Goal: Task Accomplishment & Management: Complete application form

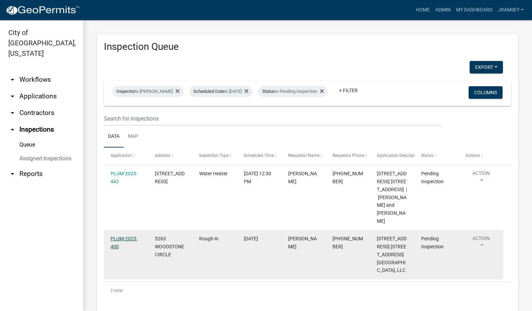
click at [128, 242] on link "PLUM-2025-400" at bounding box center [123, 242] width 27 height 13
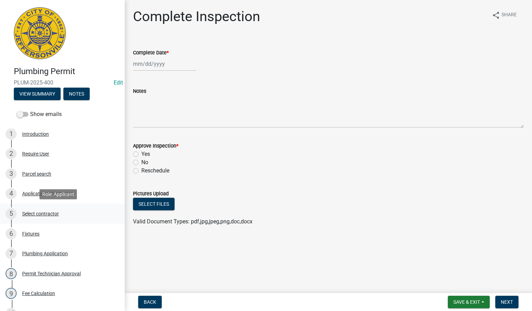
click at [33, 213] on div "Select contractor" at bounding box center [40, 213] width 37 height 5
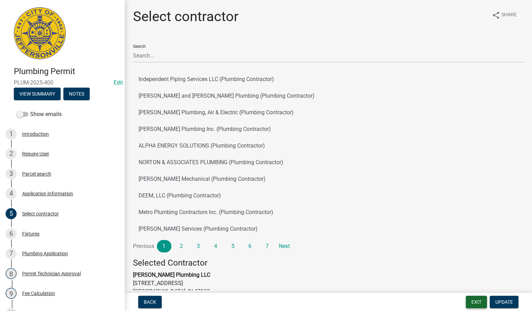
click at [474, 301] on button "Exit" at bounding box center [476, 302] width 21 height 12
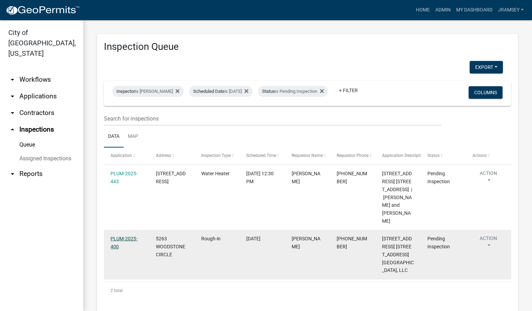
click at [123, 245] on link "PLUM-2025-400" at bounding box center [123, 242] width 27 height 13
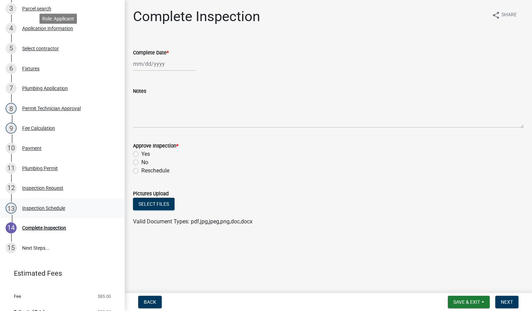
scroll to position [176, 0]
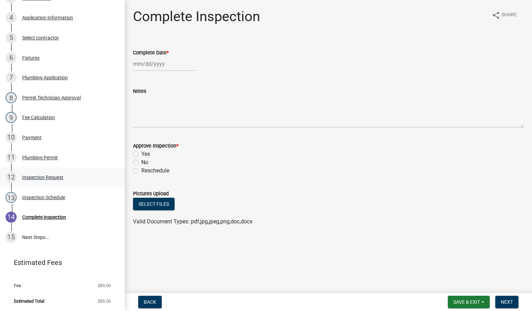
click at [39, 175] on div "Inspection Request" at bounding box center [42, 177] width 41 height 5
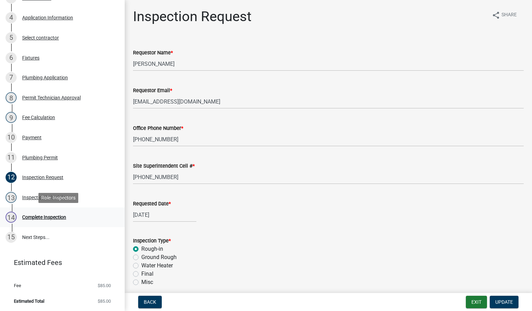
click at [55, 215] on div "Complete Inspection" at bounding box center [44, 217] width 44 height 5
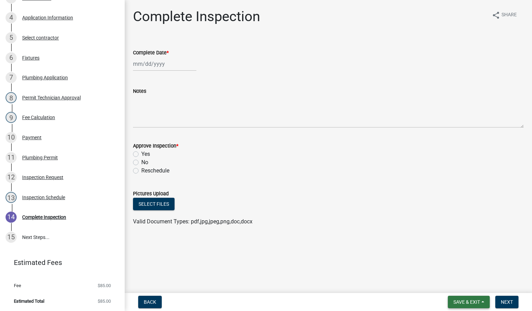
click at [468, 302] on span "Save & Exit" at bounding box center [466, 302] width 27 height 6
click at [454, 285] on button "Save & Exit" at bounding box center [461, 284] width 55 height 17
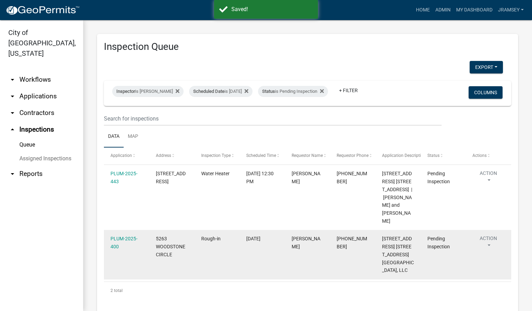
scroll to position [45, 0]
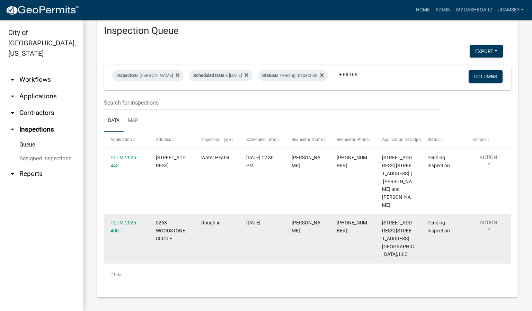
click at [488, 219] on button "Action" at bounding box center [488, 227] width 32 height 17
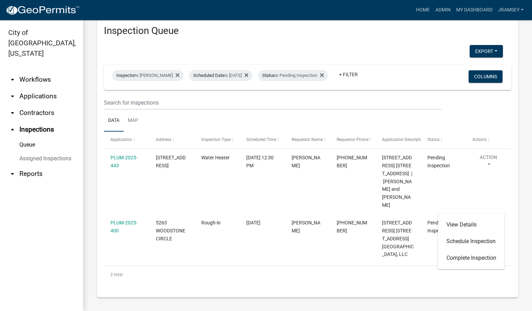
click at [34, 89] on link "arrow_drop_down Applications" at bounding box center [41, 96] width 83 height 17
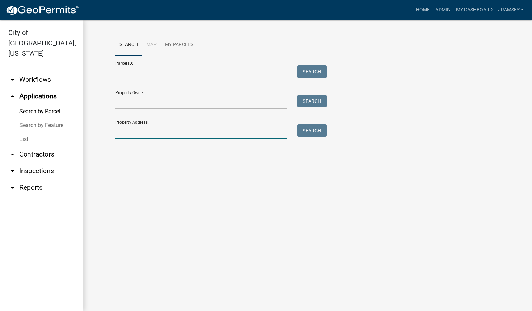
click at [130, 134] on input "Property Address:" at bounding box center [200, 131] width 171 height 14
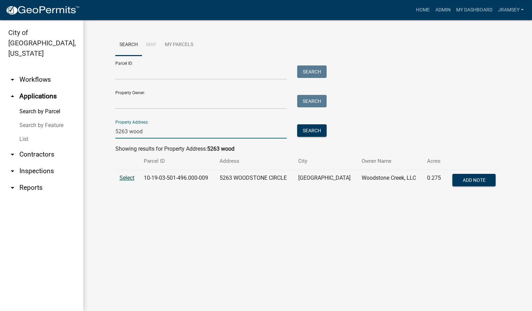
type input "5263 wood"
click at [126, 177] on span "Select" at bounding box center [126, 177] width 15 height 7
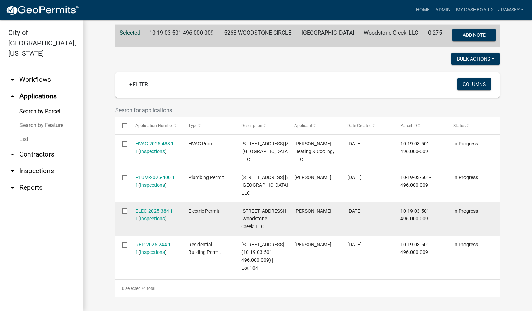
scroll to position [240, 0]
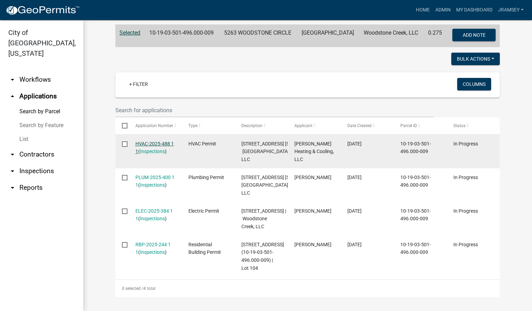
click at [150, 141] on link "HVAC-2025-488 1 1" at bounding box center [154, 147] width 38 height 13
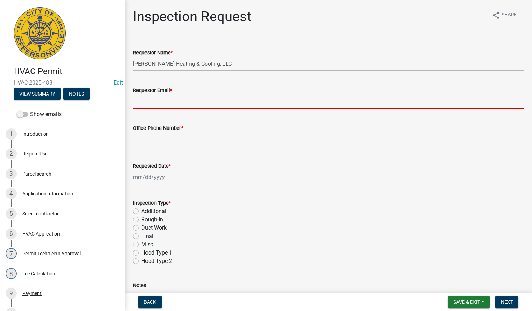
click at [166, 101] on input "Requestor Email *" at bounding box center [328, 101] width 390 height 14
type input "[EMAIL_ADDRESS][DOMAIN_NAME]"
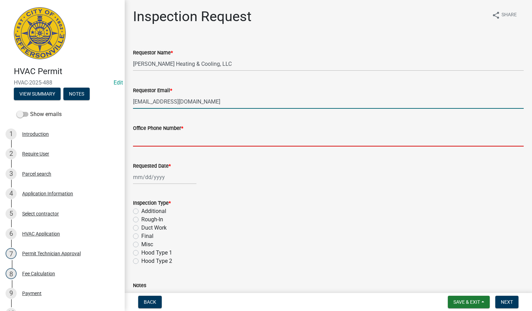
click at [160, 142] on input "Office Phone Number *" at bounding box center [328, 139] width 390 height 14
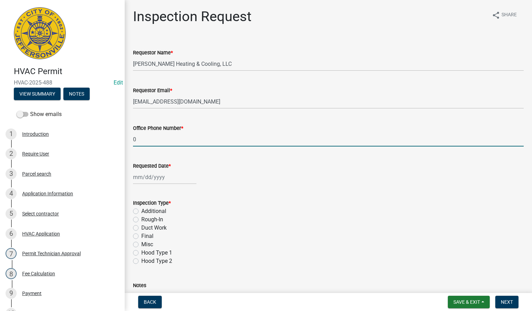
type input "0000000000"
select select "8"
select select "2025"
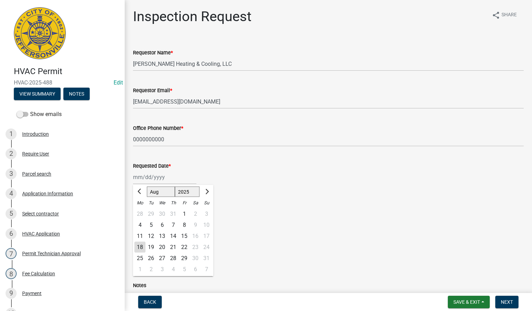
click at [145, 179] on div "[PERSON_NAME] Feb Mar Apr [PERSON_NAME][DATE] Oct Nov [DATE] 1526 1527 1528 152…" at bounding box center [164, 177] width 63 height 14
click at [139, 243] on div "18" at bounding box center [139, 247] width 11 height 11
type input "[DATE]"
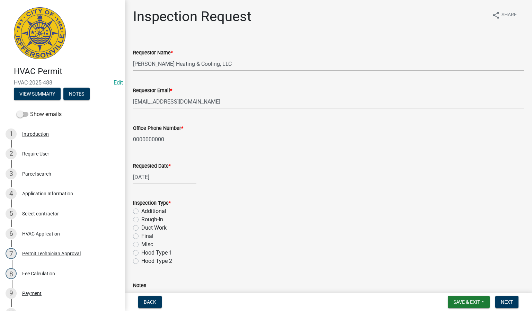
click at [141, 220] on label "Rough-In" at bounding box center [152, 219] width 22 height 8
click at [141, 220] on input "Rough-In" at bounding box center [143, 217] width 4 height 4
radio input "true"
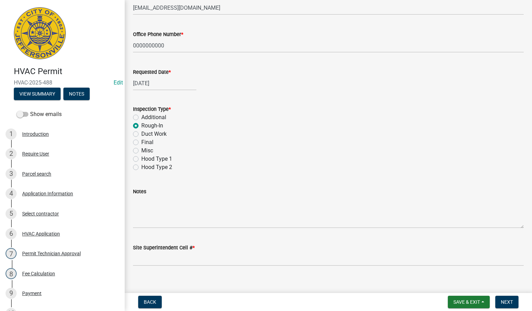
scroll to position [102, 0]
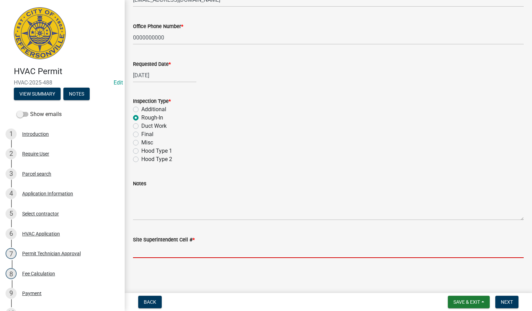
click at [172, 251] on input "Site Superintendent Cell # *" at bounding box center [328, 251] width 390 height 14
type input "SAME"
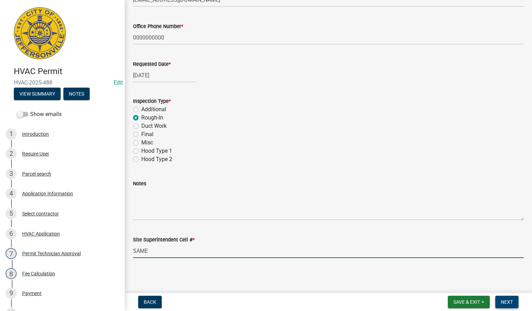
click at [502, 300] on span "Next" at bounding box center [507, 302] width 12 height 6
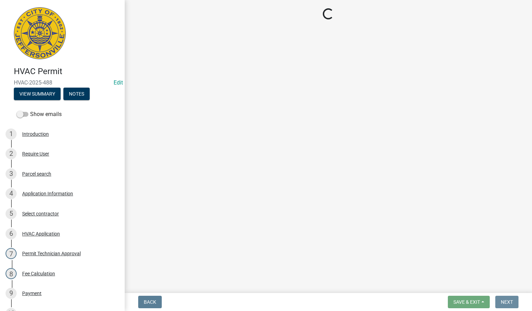
scroll to position [0, 0]
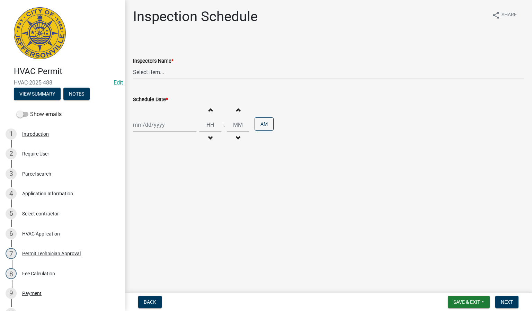
click at [152, 72] on select "Select Item... [PERSON_NAME] ([PERSON_NAME]) [PERSON_NAME] ([PERSON_NAME]) mkru…" at bounding box center [328, 72] width 390 height 14
select select "13c97fbc-c819-4cee-844a-0db3d3c4db95"
click at [133, 65] on select "Select Item... [PERSON_NAME] ([PERSON_NAME]) [PERSON_NAME] ([PERSON_NAME]) mkru…" at bounding box center [328, 72] width 390 height 14
click at [154, 128] on div at bounding box center [164, 125] width 63 height 14
select select "8"
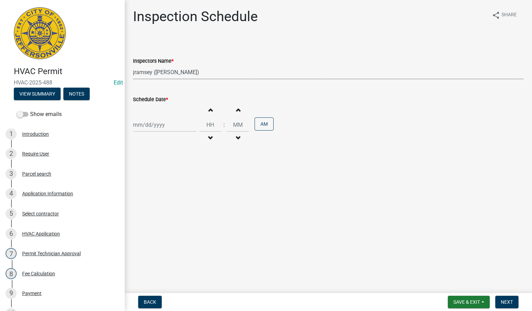
select select "2025"
click at [142, 196] on div "18" at bounding box center [139, 195] width 11 height 11
type input "[DATE]"
click at [502, 305] on button "Next" at bounding box center [506, 302] width 23 height 12
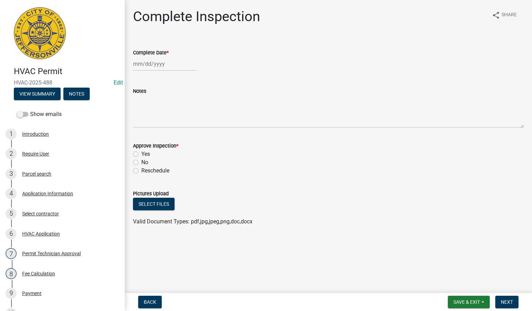
click at [146, 66] on div at bounding box center [164, 64] width 63 height 14
select select "8"
select select "2025"
click at [139, 134] on div "18" at bounding box center [139, 133] width 11 height 11
type input "[DATE]"
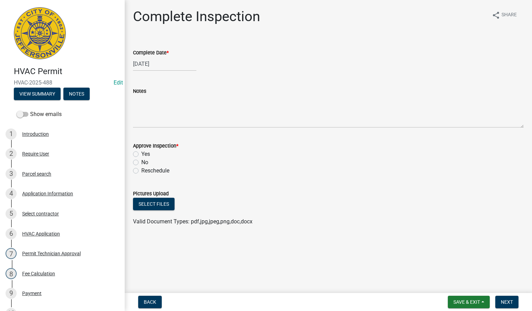
click at [141, 153] on label "Yes" at bounding box center [145, 154] width 9 height 8
click at [141, 153] on input "Yes" at bounding box center [143, 152] width 4 height 4
radio input "true"
click at [509, 301] on span "Next" at bounding box center [507, 302] width 12 height 6
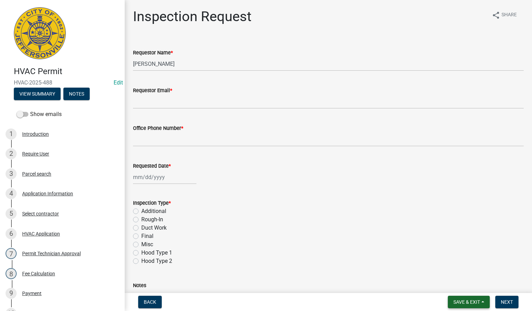
click at [457, 302] on span "Save & Exit" at bounding box center [466, 302] width 27 height 6
click at [458, 287] on button "Save & Exit" at bounding box center [461, 284] width 55 height 17
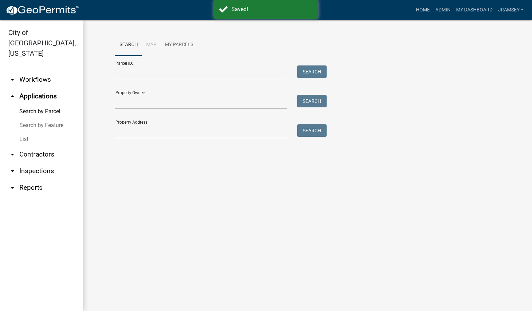
click at [38, 163] on link "arrow_drop_down Inspections" at bounding box center [41, 171] width 83 height 17
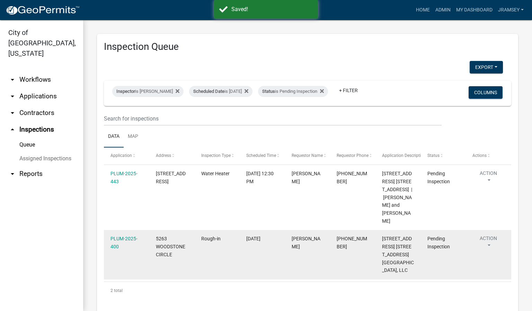
click at [492, 245] on button "Action" at bounding box center [488, 243] width 32 height 17
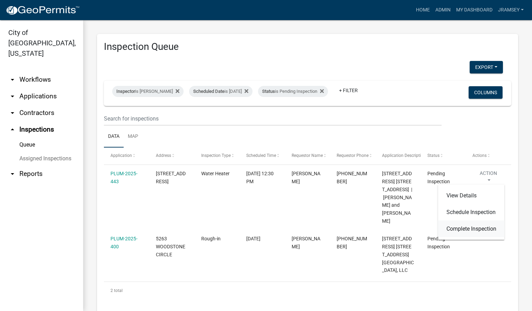
click at [467, 231] on link "Complete Inspection" at bounding box center [471, 228] width 66 height 17
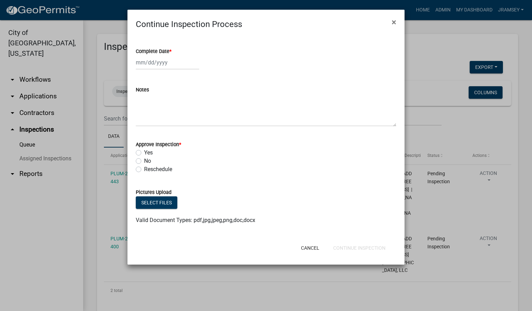
select select "8"
select select "2025"
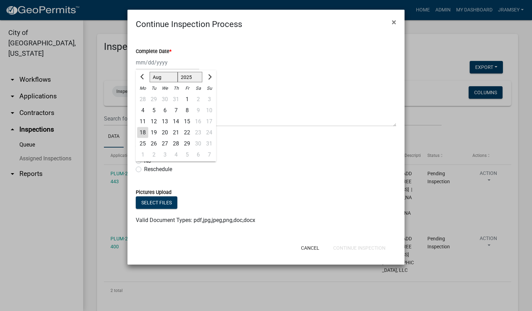
click at [150, 64] on div "[PERSON_NAME] Feb Mar Apr [PERSON_NAME][DATE] Oct Nov [DATE] 1526 1527 1528 152…" at bounding box center [167, 62] width 63 height 14
click at [145, 132] on div "18" at bounding box center [142, 132] width 11 height 11
type input "[DATE]"
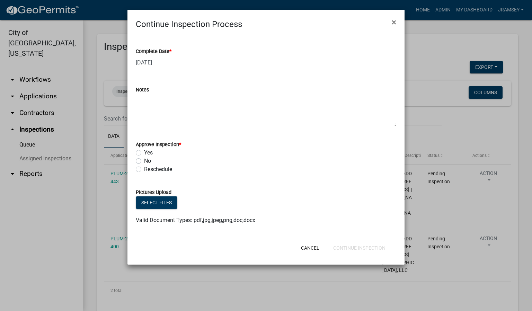
click at [144, 151] on label "Yes" at bounding box center [148, 152] width 9 height 8
click at [144, 151] on input "Yes" at bounding box center [146, 150] width 4 height 4
radio input "true"
click at [366, 252] on button "Continue Inspection" at bounding box center [358, 248] width 63 height 12
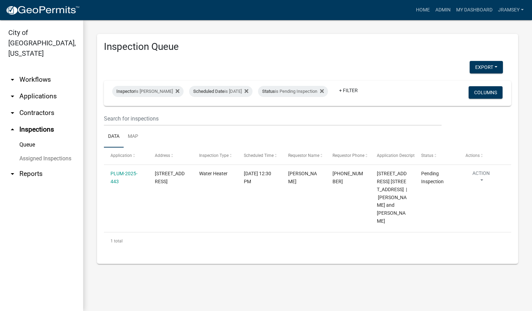
drag, startPoint x: 253, startPoint y: 272, endPoint x: 277, endPoint y: 272, distance: 23.9
click at [254, 272] on div "Inspection Queue Export Excel Format (.xlsx) CSV Format (.csv) Inspector is [PE…" at bounding box center [307, 149] width 449 height 258
click at [219, 89] on span "Scheduled Date" at bounding box center [208, 91] width 31 height 5
click at [247, 112] on input "[DATE]" at bounding box center [226, 112] width 48 height 14
type input "[DATE]"
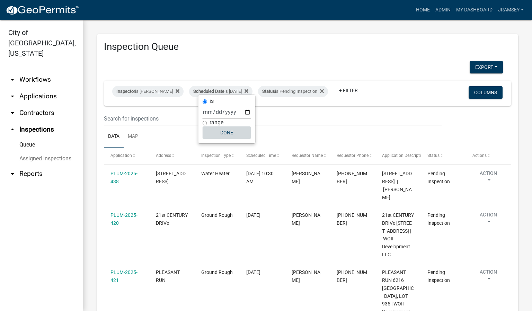
click at [228, 134] on button "Done" at bounding box center [226, 132] width 48 height 12
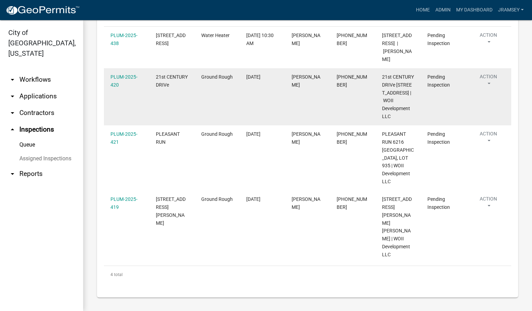
scroll to position [156, 0]
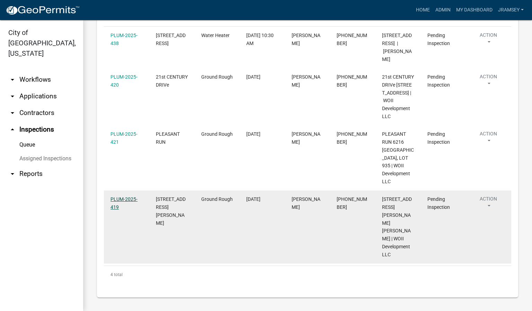
click at [125, 208] on link "PLUM-2025-419" at bounding box center [123, 202] width 27 height 13
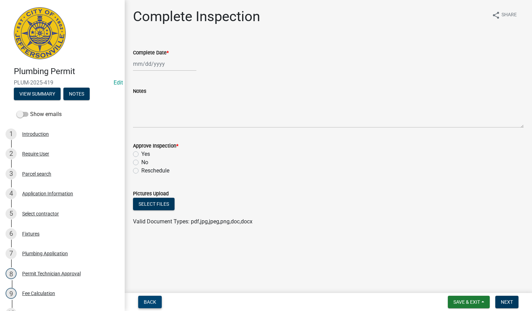
click at [152, 298] on button "Back" at bounding box center [150, 302] width 24 height 12
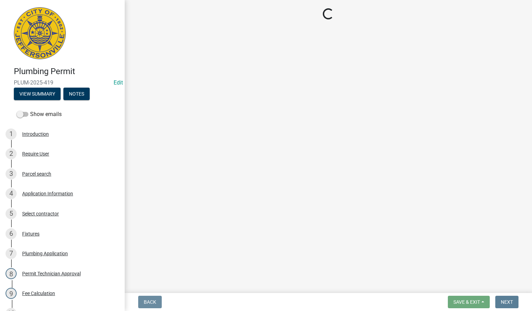
select select "13c97fbc-c819-4cee-844a-0db3d3c4db95"
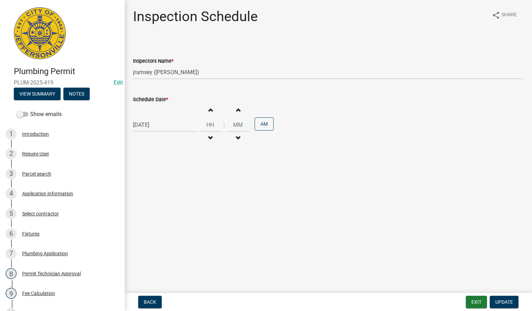
click at [140, 128] on div "[DATE]" at bounding box center [164, 125] width 63 height 14
select select "8"
select select "2025"
click at [142, 194] on div "18" at bounding box center [139, 195] width 11 height 11
type input "[DATE]"
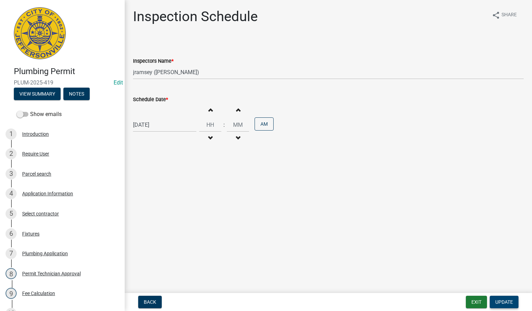
click at [500, 298] on button "Update" at bounding box center [503, 302] width 29 height 12
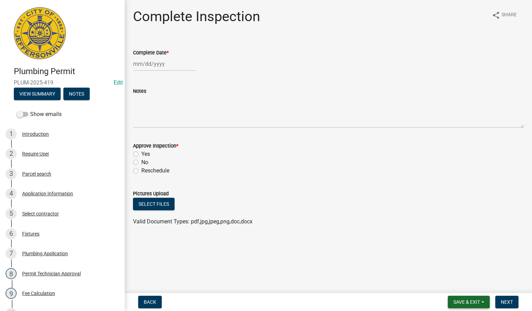
click at [461, 300] on span "Save & Exit" at bounding box center [466, 302] width 27 height 6
click at [457, 283] on button "Save & Exit" at bounding box center [461, 284] width 55 height 17
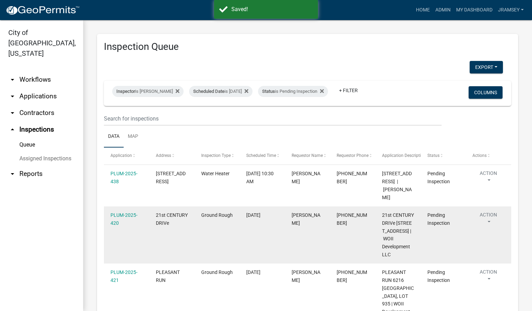
scroll to position [52, 0]
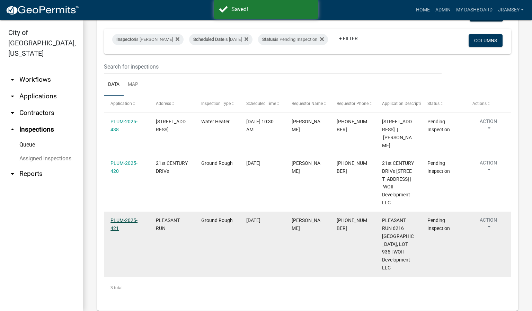
click at [129, 231] on link "PLUM-2025-421" at bounding box center [123, 223] width 27 height 13
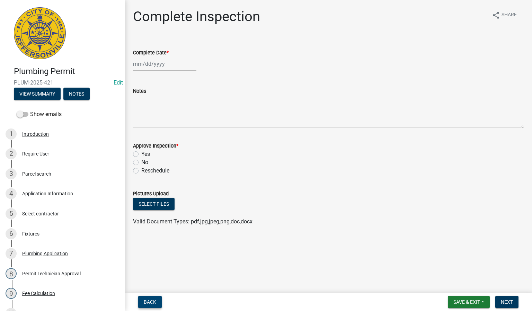
click at [152, 299] on span "Back" at bounding box center [150, 302] width 12 height 6
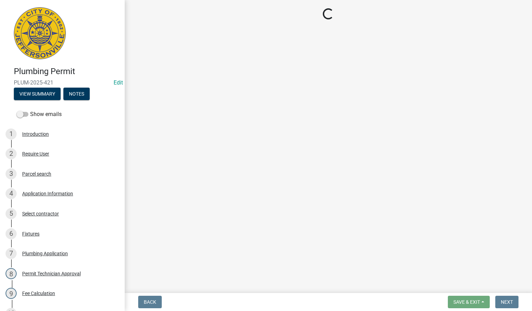
select select "13c97fbc-c819-4cee-844a-0db3d3c4db95"
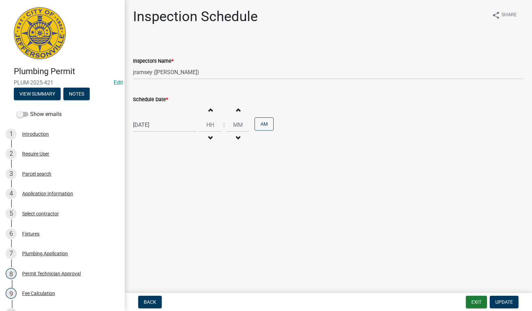
click at [144, 125] on div "[DATE]" at bounding box center [164, 125] width 63 height 14
select select "8"
select select "2025"
click at [142, 196] on div "18" at bounding box center [139, 195] width 11 height 11
type input "[DATE]"
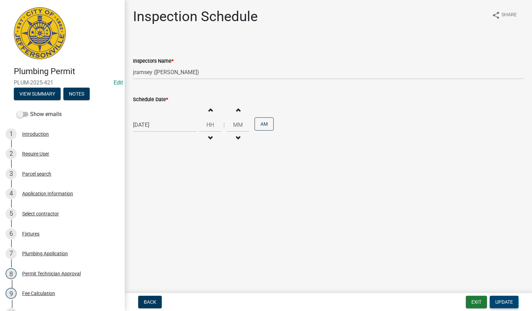
click at [508, 300] on span "Update" at bounding box center [504, 302] width 18 height 6
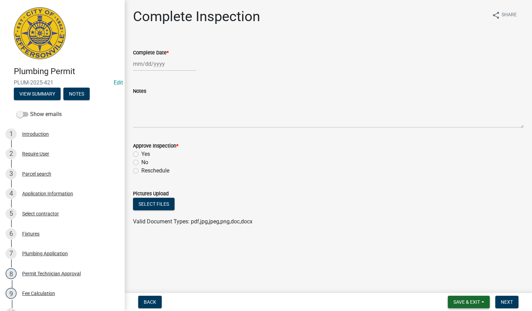
click at [469, 303] on span "Save & Exit" at bounding box center [466, 302] width 27 height 6
click at [455, 284] on button "Save & Exit" at bounding box center [461, 284] width 55 height 17
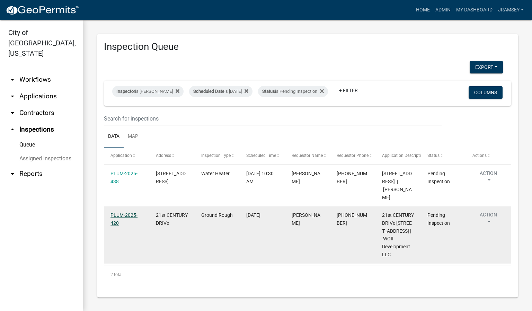
click at [127, 226] on link "PLUM-2025-420" at bounding box center [123, 218] width 27 height 13
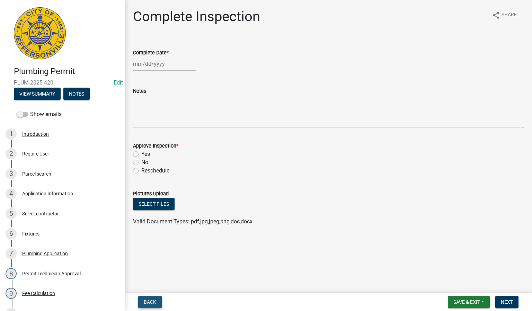
drag, startPoint x: 148, startPoint y: 304, endPoint x: 151, endPoint y: 297, distance: 6.6
click at [149, 304] on span "Back" at bounding box center [150, 302] width 12 height 6
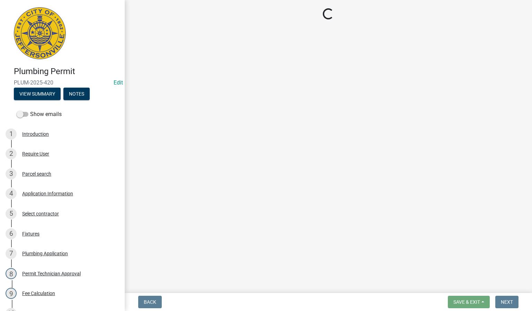
select select "13c97fbc-c819-4cee-844a-0db3d3c4db95"
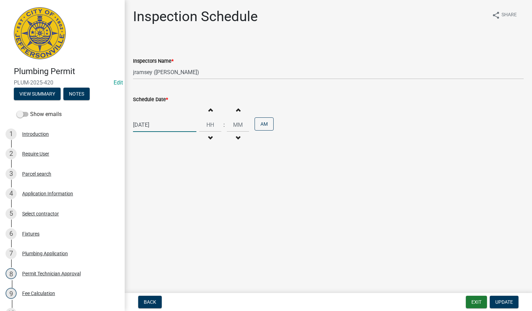
click at [145, 125] on div "[DATE]" at bounding box center [164, 125] width 63 height 14
select select "8"
select select "2025"
click at [137, 193] on div "18" at bounding box center [139, 195] width 11 height 11
type input "[DATE]"
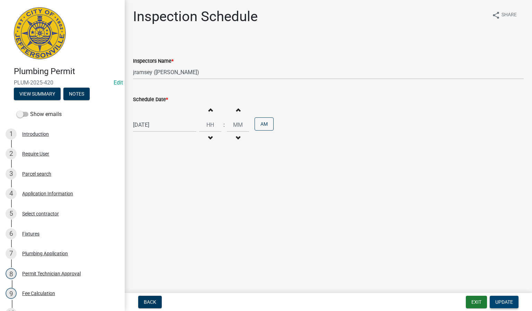
click at [501, 304] on span "Update" at bounding box center [504, 302] width 18 height 6
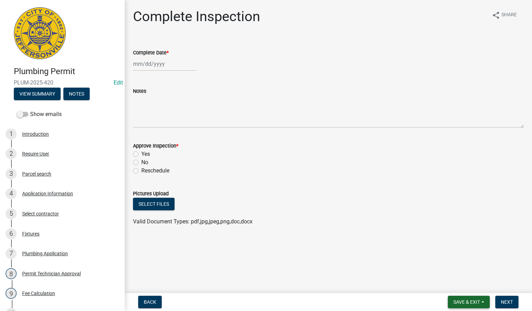
click at [466, 303] on span "Save & Exit" at bounding box center [466, 302] width 27 height 6
click at [454, 282] on button "Save & Exit" at bounding box center [461, 284] width 55 height 17
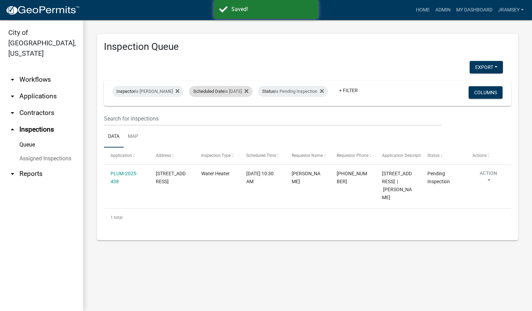
click at [239, 86] on div "Scheduled Date is [DATE]" at bounding box center [220, 91] width 63 height 11
click at [249, 112] on input "[DATE]" at bounding box center [226, 112] width 48 height 14
type input "[DATE]"
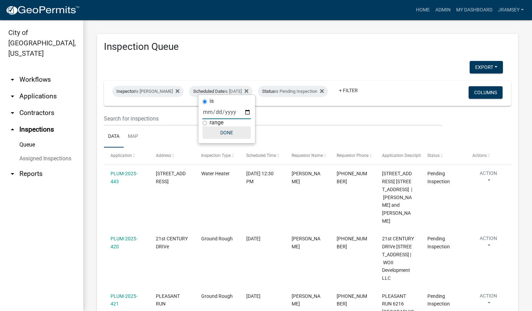
click at [225, 136] on button "Done" at bounding box center [226, 132] width 48 height 12
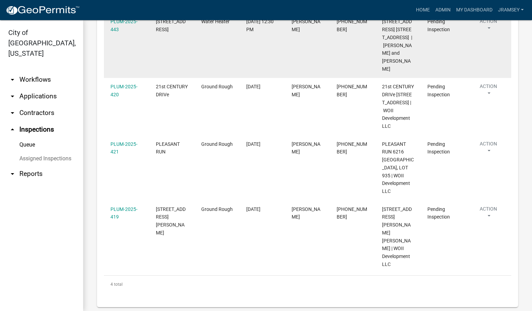
scroll to position [156, 0]
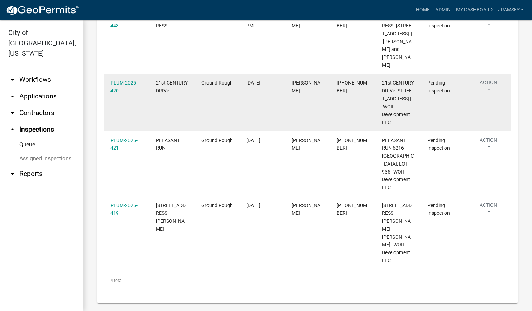
click at [490, 88] on button "Action" at bounding box center [488, 87] width 32 height 17
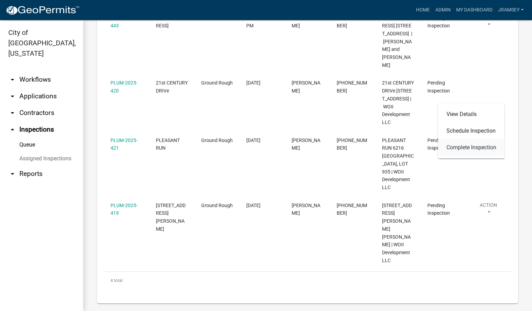
click at [474, 145] on link "Complete Inspection" at bounding box center [471, 147] width 66 height 17
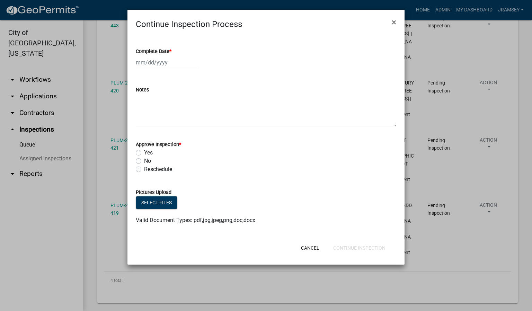
select select "8"
select select "2025"
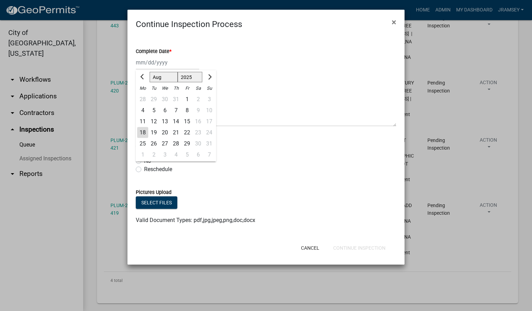
click at [154, 63] on div "[PERSON_NAME] Feb Mar Apr [PERSON_NAME][DATE] Oct Nov [DATE] 1526 1527 1528 152…" at bounding box center [167, 62] width 63 height 14
click at [142, 131] on div "18" at bounding box center [142, 132] width 11 height 11
type input "[DATE]"
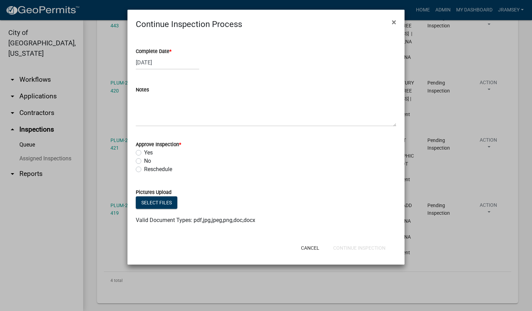
click at [144, 152] on label "Yes" at bounding box center [148, 152] width 9 height 8
click at [144, 152] on input "Yes" at bounding box center [146, 150] width 4 height 4
radio input "true"
click at [344, 245] on button "Continue Inspection" at bounding box center [358, 248] width 63 height 12
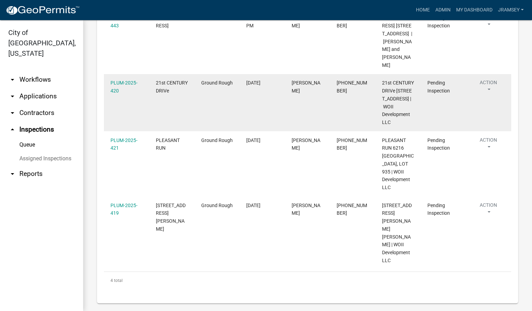
scroll to position [110, 0]
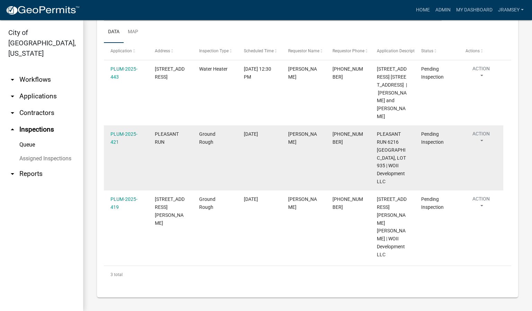
click at [479, 136] on button "Action" at bounding box center [480, 138] width 31 height 17
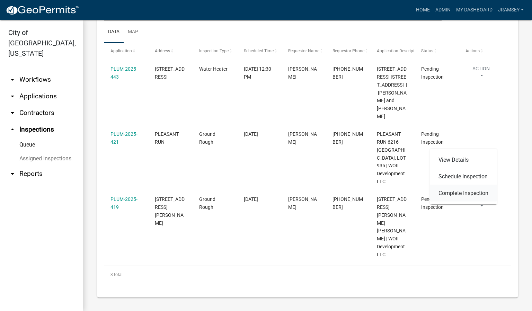
click at [454, 190] on link "Complete Inspection" at bounding box center [463, 193] width 66 height 17
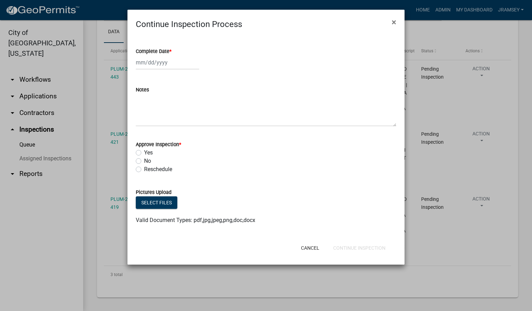
click at [155, 65] on div at bounding box center [167, 62] width 63 height 14
select select "8"
select select "2025"
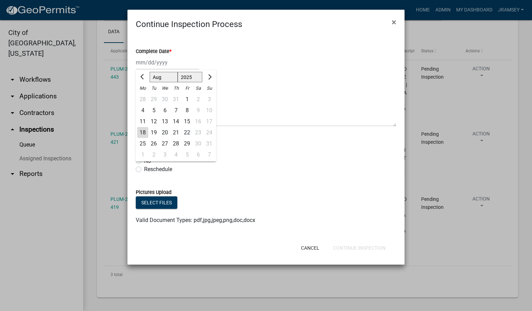
click at [144, 131] on div "18" at bounding box center [142, 132] width 11 height 11
type input "[DATE]"
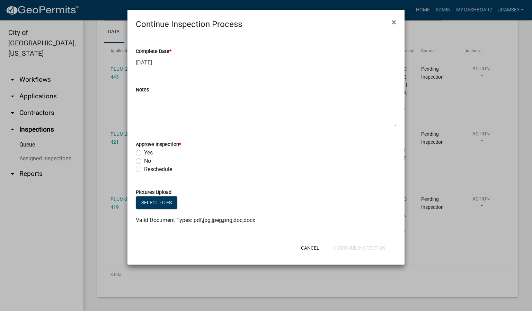
click at [144, 153] on label "Yes" at bounding box center [148, 152] width 9 height 8
click at [144, 153] on input "Yes" at bounding box center [146, 150] width 4 height 4
radio input "true"
click at [350, 248] on button "Continue Inspection" at bounding box center [358, 248] width 63 height 12
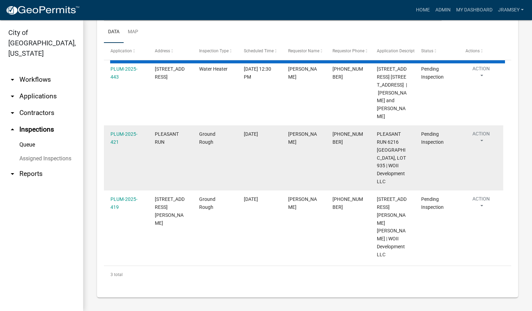
scroll to position [45, 0]
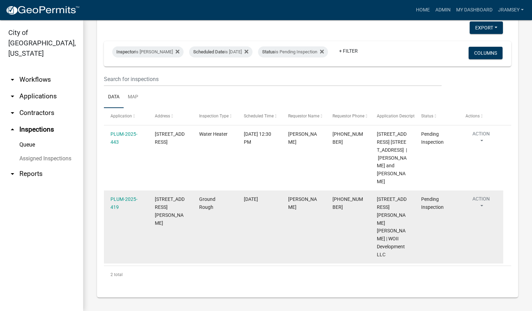
click at [478, 200] on button "Action" at bounding box center [480, 203] width 31 height 17
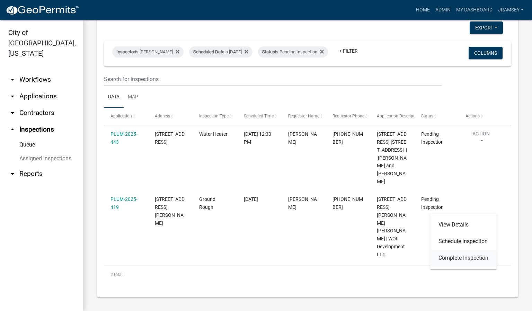
click at [455, 259] on link "Complete Inspection" at bounding box center [463, 258] width 66 height 17
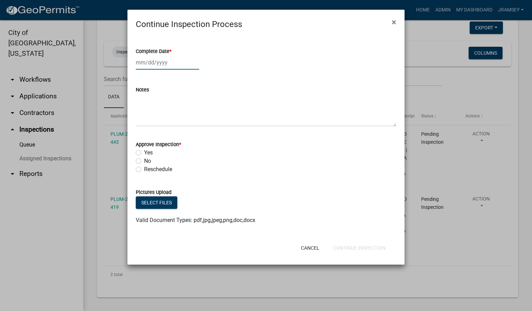
click at [147, 63] on div at bounding box center [167, 62] width 63 height 14
select select "8"
select select "2025"
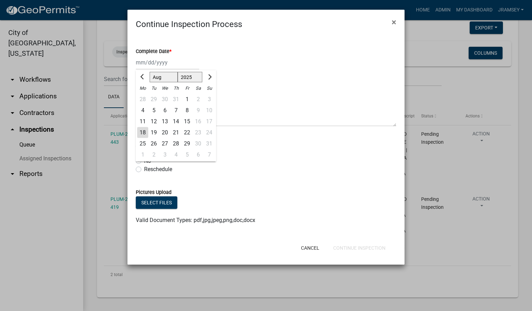
click at [143, 130] on div "18" at bounding box center [142, 132] width 11 height 11
type input "[DATE]"
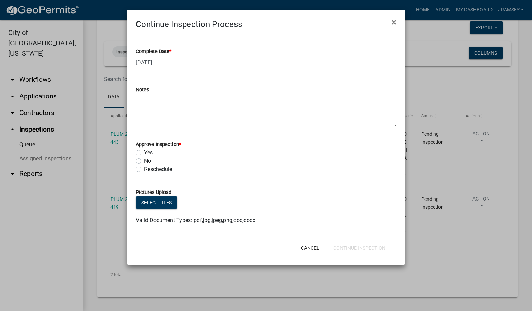
click at [144, 153] on label "Yes" at bounding box center [148, 152] width 9 height 8
click at [144, 153] on input "Yes" at bounding box center [146, 150] width 4 height 4
radio input "true"
click at [352, 249] on button "Continue Inspection" at bounding box center [358, 248] width 63 height 12
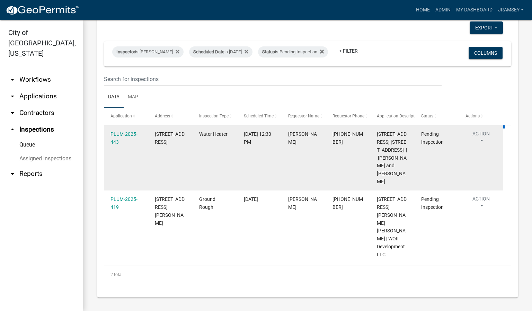
scroll to position [0, 0]
